Goal: Check status: Check status

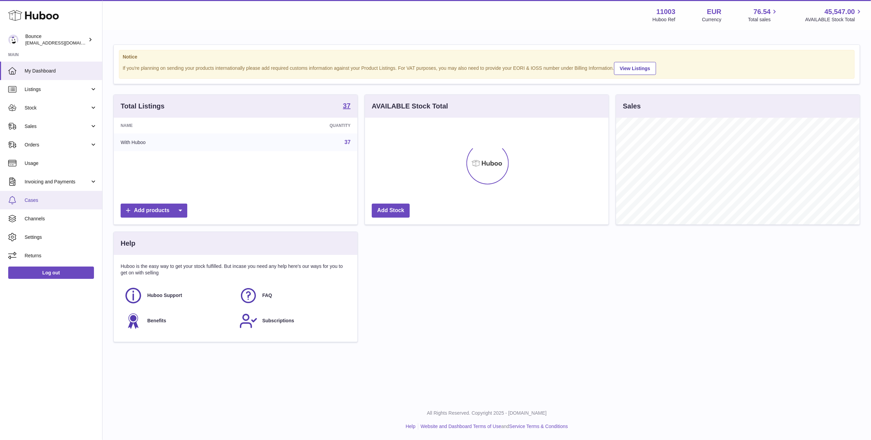
scroll to position [107, 244]
click at [50, 147] on span "Orders" at bounding box center [57, 145] width 65 height 6
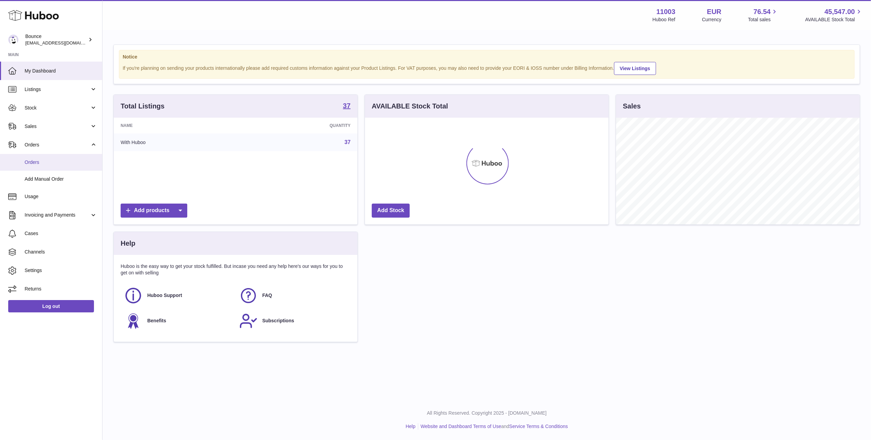
click at [67, 162] on span "Orders" at bounding box center [61, 162] width 72 height 6
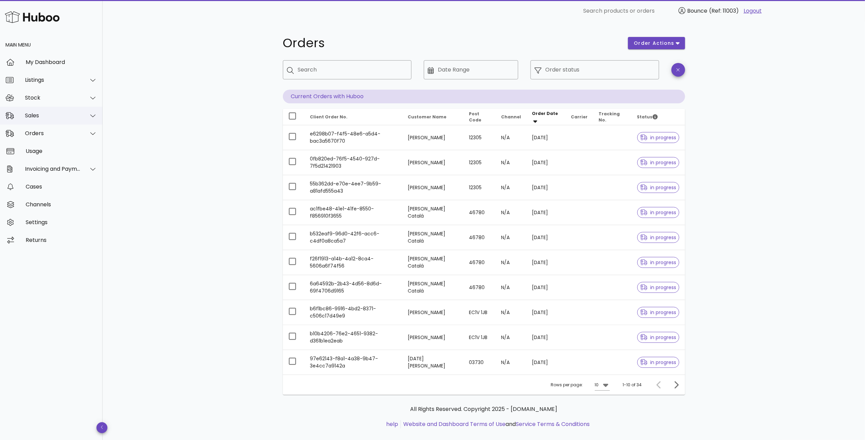
click at [44, 111] on div "Sales" at bounding box center [51, 116] width 103 height 18
click at [51, 136] on div "Sales" at bounding box center [61, 132] width 72 height 15
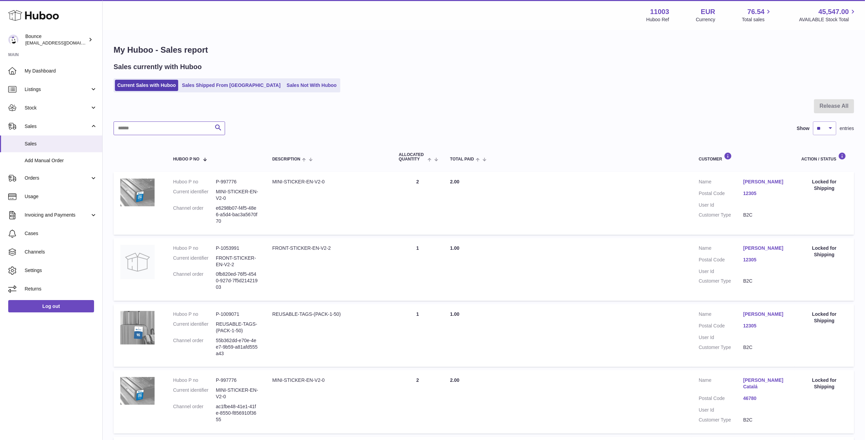
click at [180, 131] on input "text" at bounding box center [169, 128] width 111 height 14
paste input "**********"
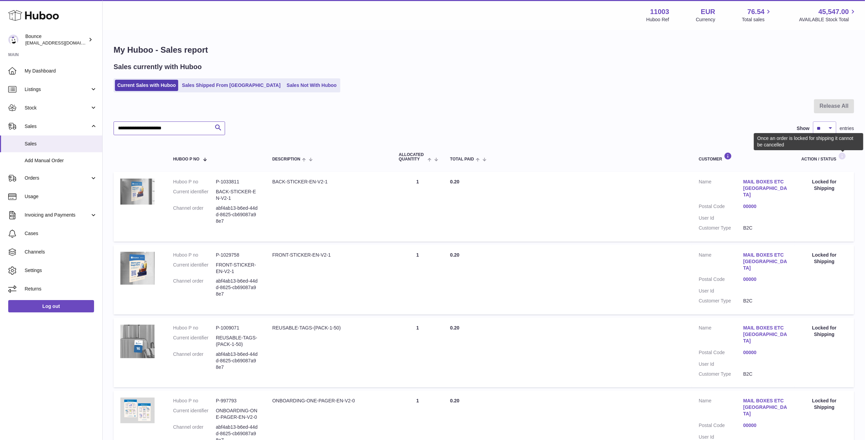
type input "**********"
click at [841, 155] on icon at bounding box center [842, 156] width 8 height 9
click at [244, 214] on dd "abf4ab13-b6ed-44dd-8625-cb69087a98e7" at bounding box center [237, 214] width 43 height 19
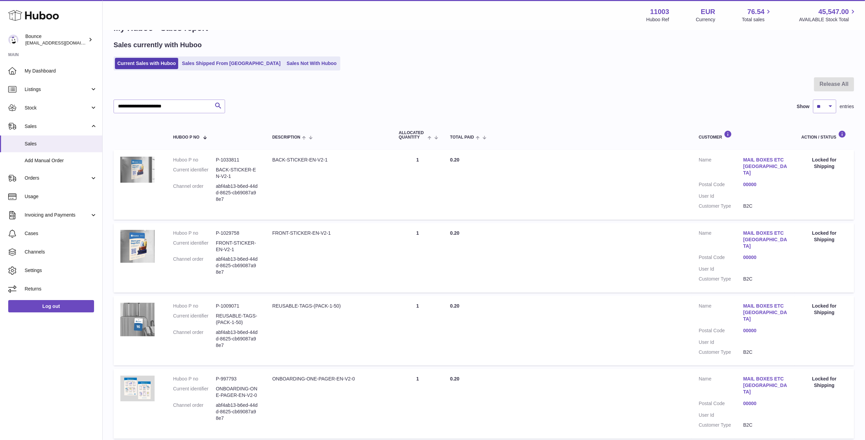
scroll to position [25, 0]
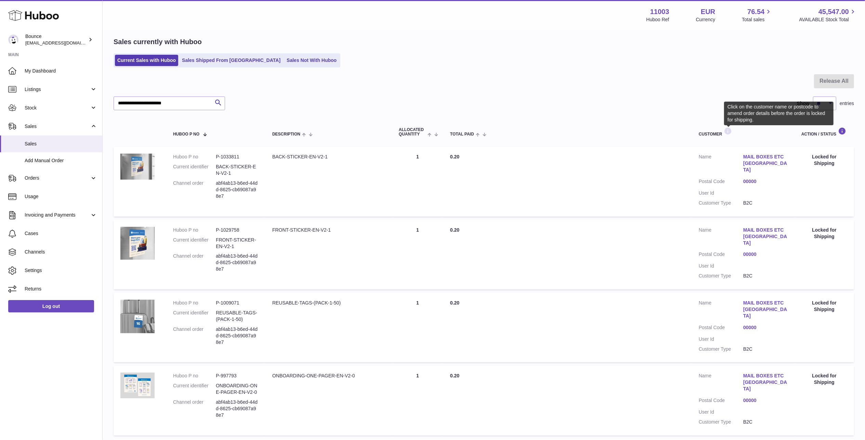
click at [728, 130] on icon at bounding box center [727, 131] width 8 height 9
click at [822, 170] on td "Action / Status Locked for Shipping" at bounding box center [823, 181] width 59 height 69
drag, startPoint x: 842, startPoint y: 165, endPoint x: 803, endPoint y: 156, distance: 39.9
click at [803, 156] on div "Locked for Shipping" at bounding box center [824, 160] width 46 height 13
copy div "Locked for Shipping"
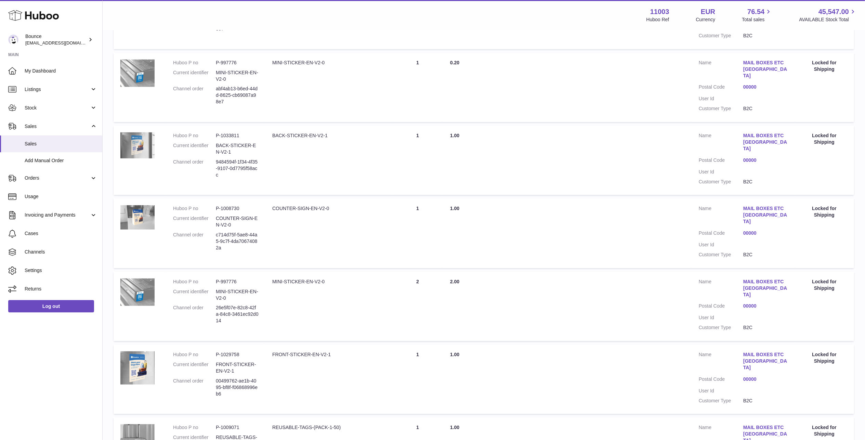
scroll to position [465, 0]
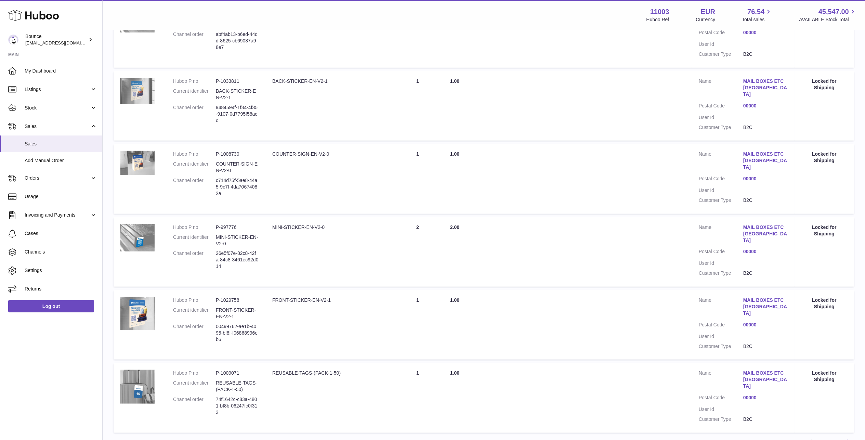
click at [852, 436] on link "Next" at bounding box center [847, 442] width 12 height 12
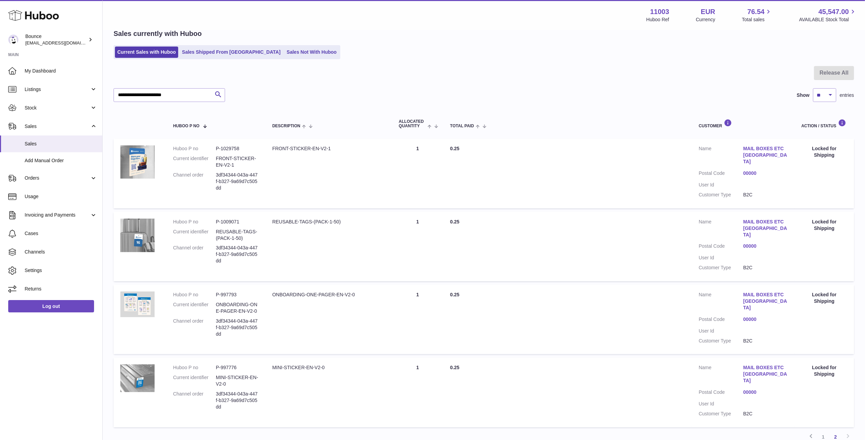
scroll to position [32, 0]
click at [807, 433] on icon at bounding box center [811, 437] width 8 height 9
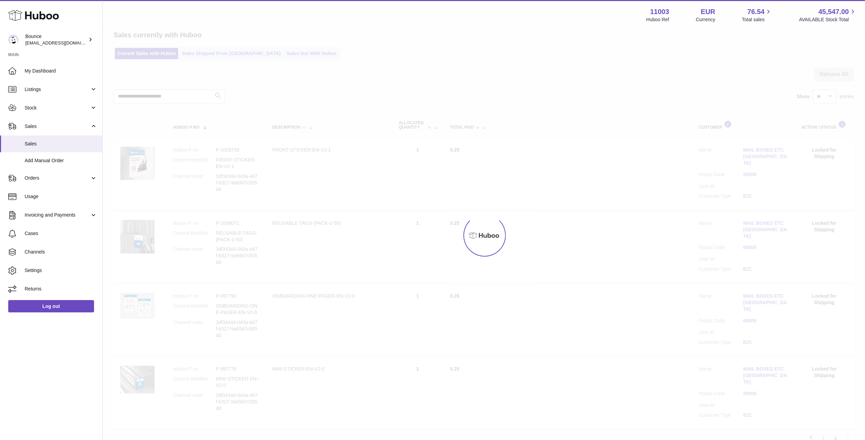
scroll to position [31, 0]
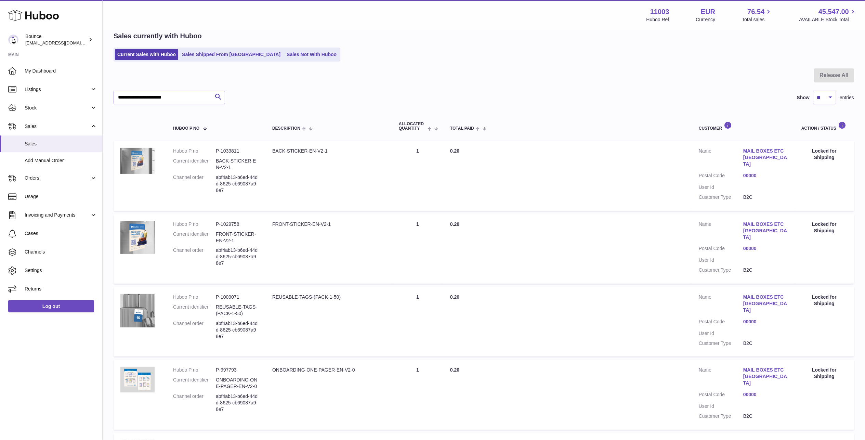
click at [778, 154] on link "MAIL BOXES ETC [GEOGRAPHIC_DATA]" at bounding box center [765, 157] width 44 height 19
click at [777, 154] on link "MAIL BOXES ETC [GEOGRAPHIC_DATA]" at bounding box center [765, 157] width 44 height 19
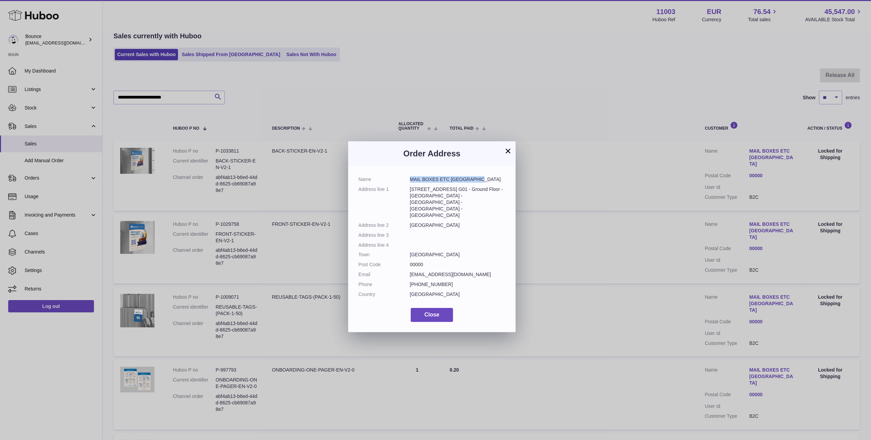
drag, startPoint x: 411, startPoint y: 179, endPoint x: 492, endPoint y: 181, distance: 81.1
click at [492, 181] on dd "MAIL BOXES ETC [GEOGRAPHIC_DATA]" at bounding box center [458, 179] width 96 height 6
copy dd "MAIL BOXES ETC [GEOGRAPHIC_DATA]"
click at [442, 251] on dd "[GEOGRAPHIC_DATA]" at bounding box center [458, 254] width 96 height 6
click at [507, 152] on button "×" at bounding box center [508, 151] width 8 height 8
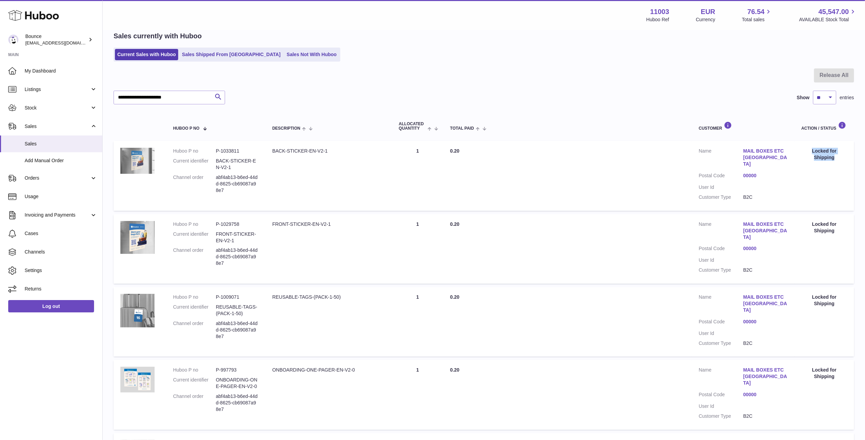
drag, startPoint x: 843, startPoint y: 159, endPoint x: 805, endPoint y: 147, distance: 40.1
click at [805, 148] on div "Locked for Shipping" at bounding box center [824, 154] width 46 height 13
copy div "Locked for Shipping"
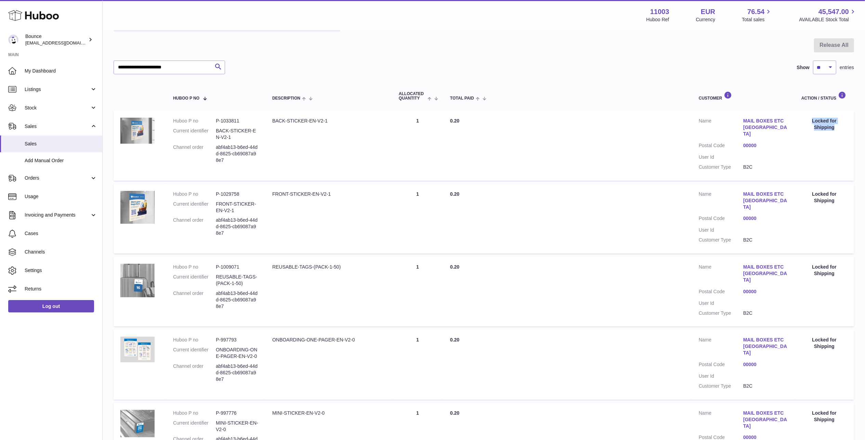
scroll to position [87, 0]
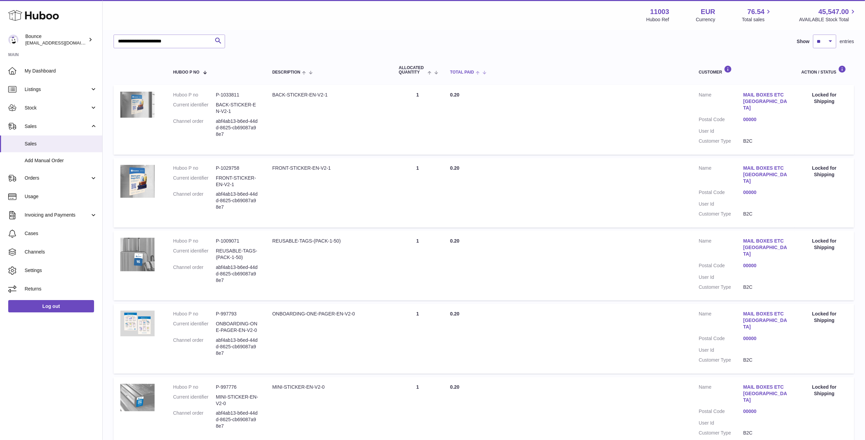
click at [520, 62] on th "Total paid" at bounding box center [567, 69] width 249 height 23
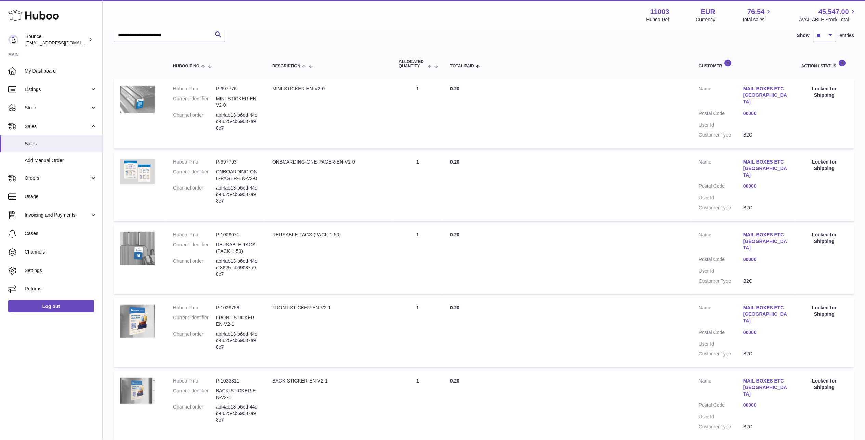
scroll to position [103, 0]
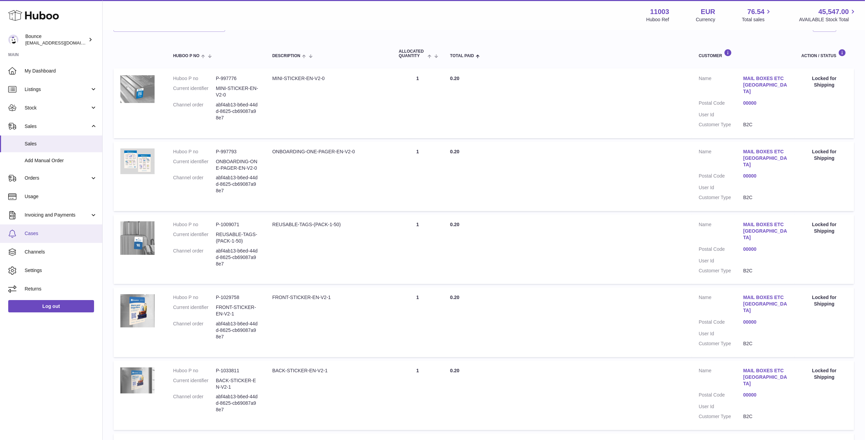
click at [51, 230] on span "Cases" at bounding box center [61, 233] width 72 height 6
click at [53, 236] on span "Cases" at bounding box center [61, 233] width 72 height 6
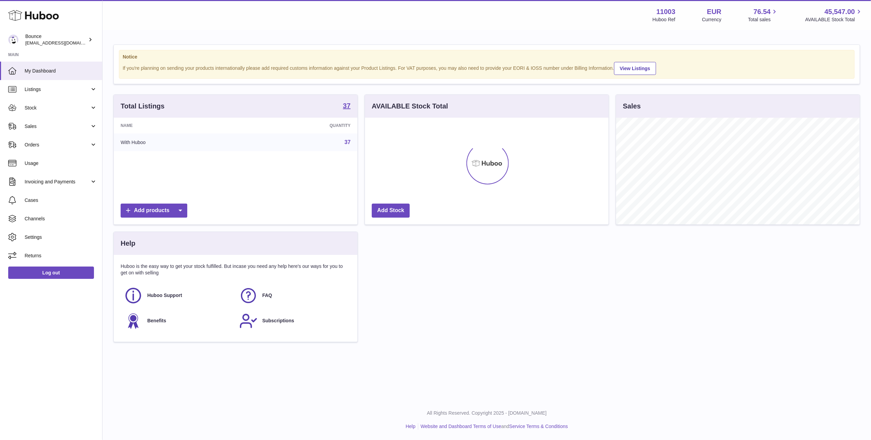
scroll to position [107, 244]
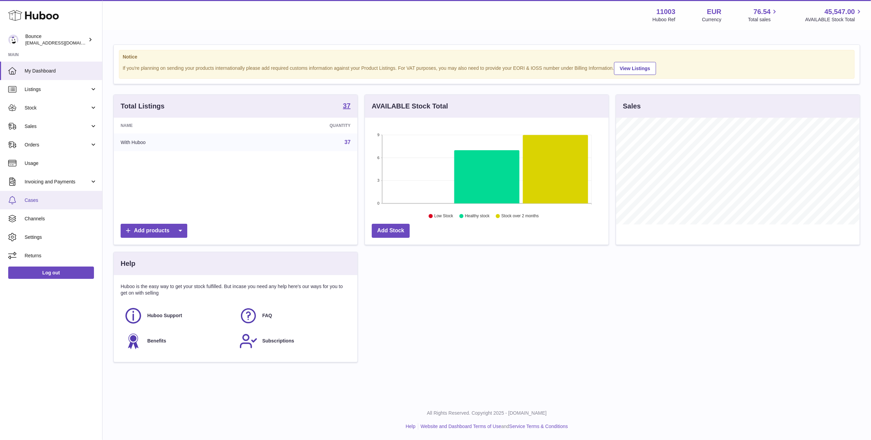
click at [41, 195] on link "Cases" at bounding box center [51, 200] width 102 height 18
